Goal: Check status: Check status

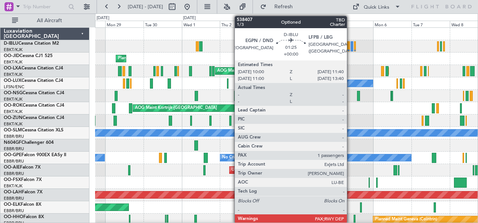
click at [351, 49] on div at bounding box center [352, 46] width 3 height 10
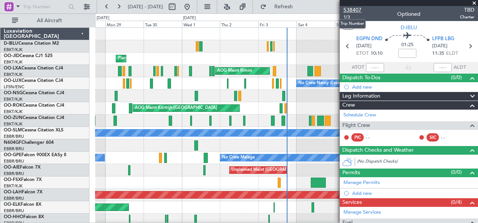
click at [349, 6] on span "538407" at bounding box center [353, 10] width 18 height 8
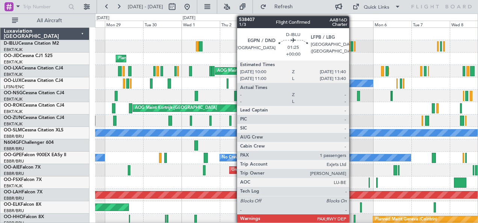
click at [353, 44] on div at bounding box center [352, 46] width 3 height 10
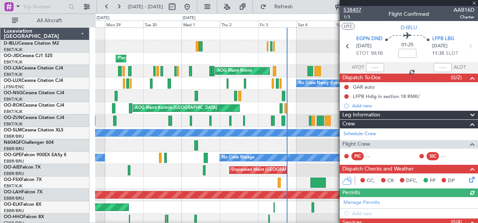
click at [355, 7] on span "538407" at bounding box center [353, 10] width 18 height 8
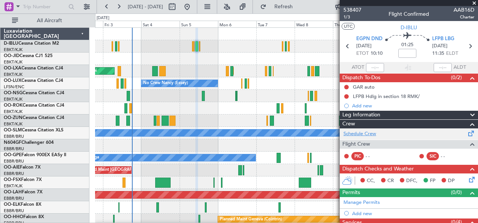
click at [372, 131] on link "Schedule Crew" at bounding box center [360, 134] width 33 height 8
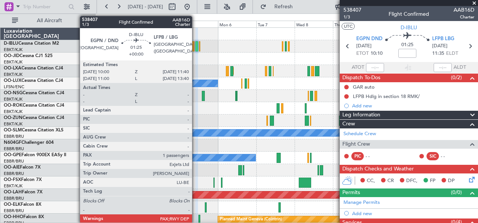
click at [196, 48] on div at bounding box center [197, 46] width 3 height 10
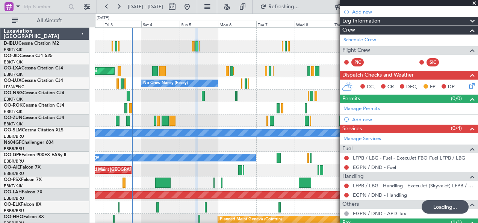
scroll to position [126, 0]
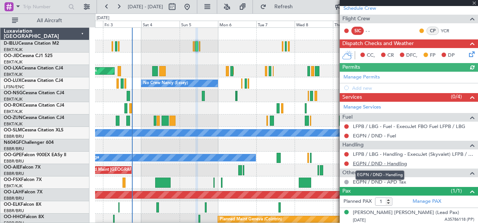
click at [370, 164] on link "EGPN / DND - Handling" at bounding box center [380, 164] width 54 height 6
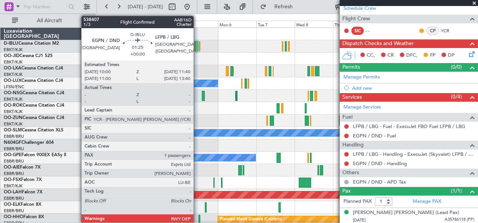
click at [197, 46] on div at bounding box center [197, 46] width 3 height 10
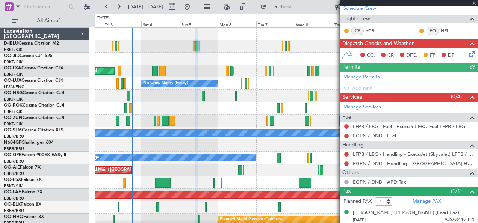
scroll to position [0, 0]
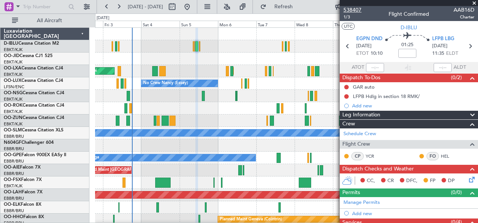
click at [356, 13] on span "538407" at bounding box center [353, 10] width 18 height 8
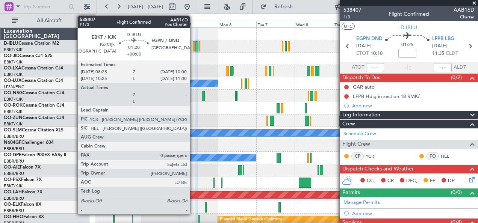
click at [194, 46] on div at bounding box center [194, 46] width 3 height 10
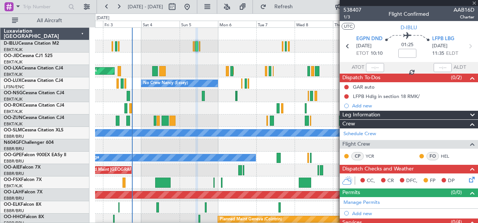
type input "0"
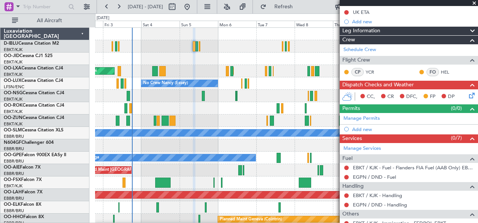
scroll to position [94, 0]
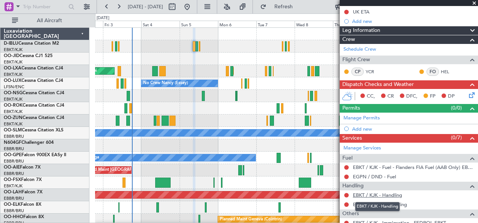
click at [388, 193] on link "EBKT / KJK - Handling" at bounding box center [377, 195] width 49 height 6
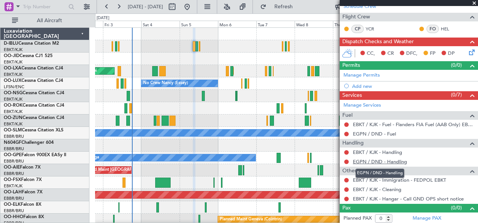
click at [368, 159] on link "EGPN / DND - Handling" at bounding box center [380, 162] width 54 height 6
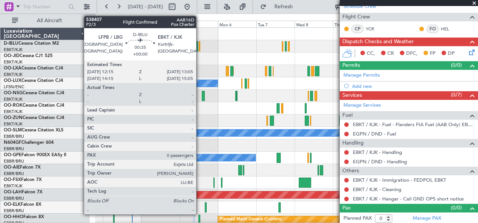
click at [200, 47] on div at bounding box center [200, 46] width 2 height 10
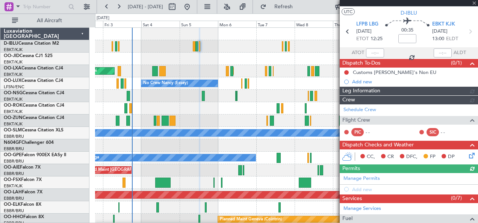
scroll to position [118, 0]
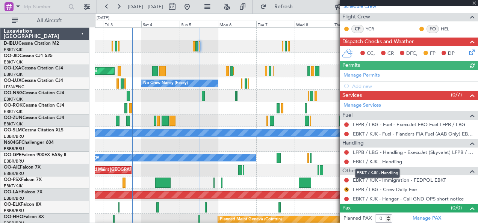
click at [372, 159] on link "EBKT / KJK - Handling" at bounding box center [377, 162] width 49 height 6
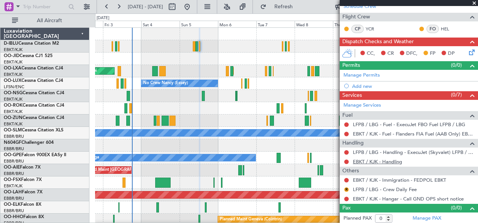
scroll to position [0, 0]
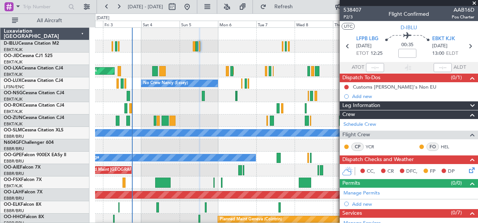
click at [357, 5] on div at bounding box center [409, 3] width 138 height 6
click at [357, 8] on span "538407" at bounding box center [353, 10] width 18 height 8
